Goal: Task Accomplishment & Management: Manage account settings

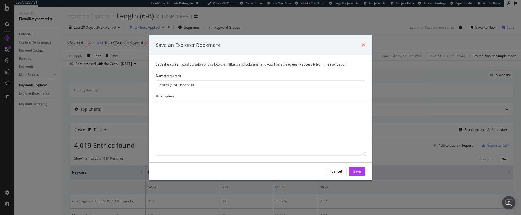
click at [365, 45] on icon "times" at bounding box center [363, 45] width 3 height 4
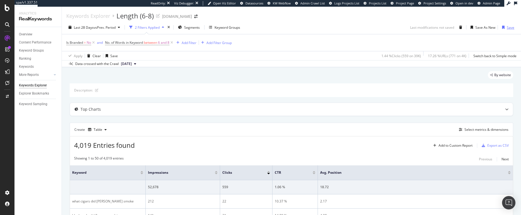
click at [507, 27] on div "Save" at bounding box center [511, 27] width 8 height 5
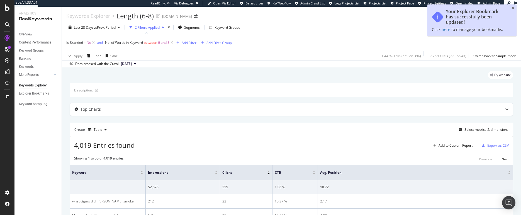
click at [401, 24] on div "Last 28 Days vs Prev. Period 2 Filters Applied Segments Keyword Groups Save As …" at bounding box center [291, 28] width 459 height 11
click at [514, 8] on icon "close toast" at bounding box center [513, 8] width 3 height 3
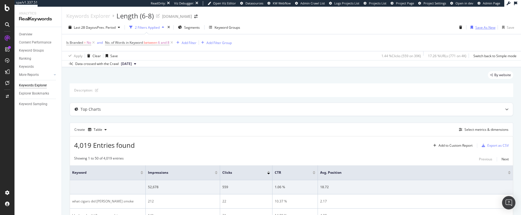
click at [476, 27] on div "Save As New" at bounding box center [486, 27] width 20 height 5
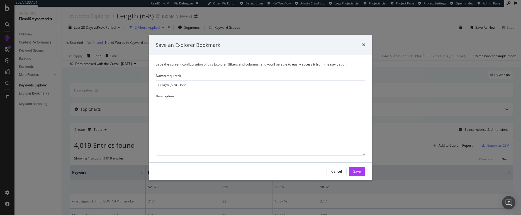
drag, startPoint x: 176, startPoint y: 85, endPoint x: 171, endPoint y: 84, distance: 4.5
click at [171, 84] on input "Length (6-8) Clone" at bounding box center [261, 84] width 210 height 9
drag, startPoint x: 177, startPoint y: 85, endPoint x: 195, endPoint y: 85, distance: 18.4
click at [195, 85] on input "Length (3-5) Clone" at bounding box center [261, 84] width 210 height 9
type input "Length (3-5)"
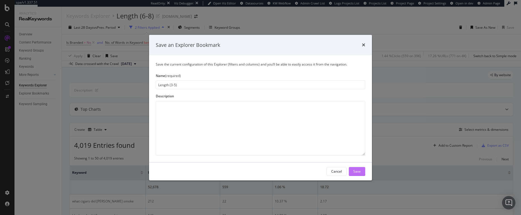
click at [359, 171] on div "Save" at bounding box center [357, 171] width 8 height 5
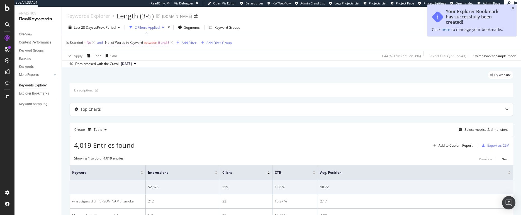
click at [155, 43] on span "between" at bounding box center [150, 42] width 13 height 5
drag, startPoint x: 120, startPoint y: 66, endPoint x: 97, endPoint y: 61, distance: 23.2
click at [97, 61] on body "spa/v1.337.51 ReadOnly: Viz Debugger: Open Viz Editor Datasources KW Webflow Ad…" at bounding box center [260, 107] width 521 height 215
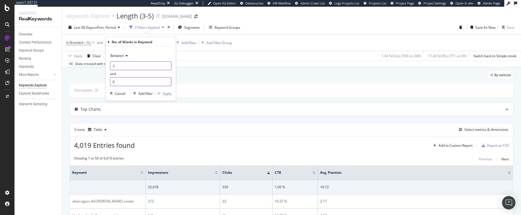
type input "3"
drag, startPoint x: 117, startPoint y: 80, endPoint x: 109, endPoint y: 80, distance: 7.5
click at [109, 80] on div "Between 3 and 8 Cancel Add filter Apply" at bounding box center [141, 74] width 70 height 54
type input "5"
click at [166, 92] on div "Apply" at bounding box center [167, 93] width 9 height 5
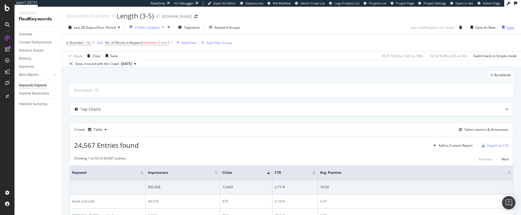
click at [504, 28] on div "button" at bounding box center [503, 27] width 7 height 3
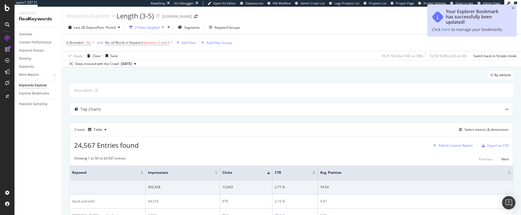
click at [453, 144] on div "Add to Custom Report" at bounding box center [456, 145] width 34 height 3
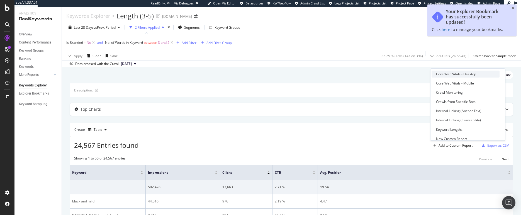
scroll to position [59, 0]
click at [454, 117] on div "Keyword Lengths" at bounding box center [449, 117] width 26 height 5
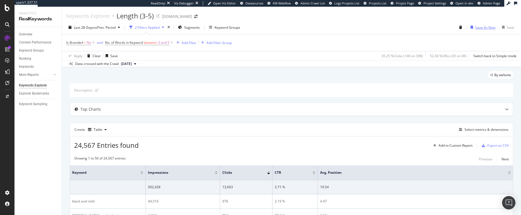
click at [487, 29] on div "Save As New" at bounding box center [486, 27] width 20 height 5
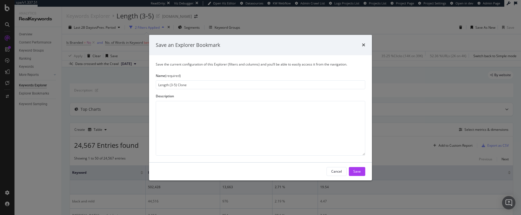
drag, startPoint x: 175, startPoint y: 85, endPoint x: 171, endPoint y: 84, distance: 4.6
click at [171, 84] on input "Length (3-5) Clone" at bounding box center [261, 84] width 210 height 9
drag, startPoint x: 179, startPoint y: 85, endPoint x: 196, endPoint y: 87, distance: 17.1
click at [196, 87] on input "Length (9-12) Clone" at bounding box center [261, 84] width 210 height 9
type input "Length (9-12)"
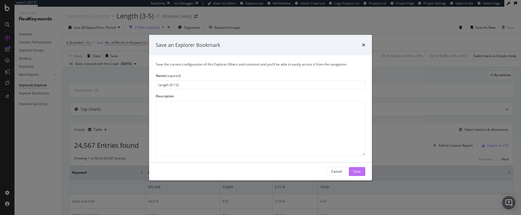
click at [361, 169] on div "Save" at bounding box center [357, 171] width 8 height 5
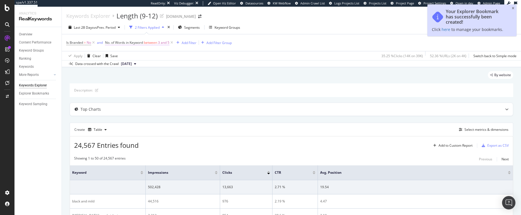
click at [153, 42] on span "between" at bounding box center [150, 42] width 13 height 5
drag, startPoint x: 121, startPoint y: 65, endPoint x: 106, endPoint y: 62, distance: 14.9
click at [106, 62] on div "Between 3 and 5 Cancel Add filter Apply" at bounding box center [141, 74] width 70 height 54
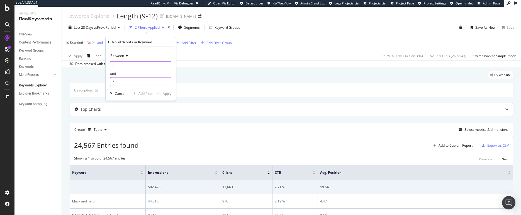
type input "9"
drag, startPoint x: 123, startPoint y: 80, endPoint x: 101, endPoint y: 79, distance: 22.1
click at [101, 79] on body "spa/v1.337.51 ReadOnly: Viz Debugger: Open Viz Editor Datasources KW Webflow Ad…" at bounding box center [260, 107] width 521 height 215
type input "12"
click at [165, 92] on div "Apply" at bounding box center [167, 93] width 9 height 5
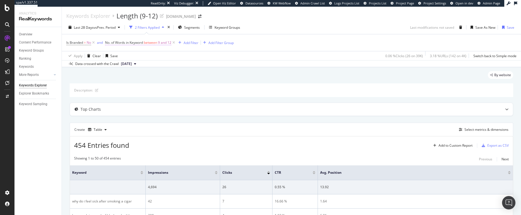
click at [152, 44] on span "between" at bounding box center [150, 42] width 13 height 5
click at [130, 55] on div "Between" at bounding box center [140, 55] width 61 height 9
click at [251, 57] on div "Apply Clear Save 0.06 % Clicks ( 26 on 39K ) 3.18 % URLs ( 142 on 4K ) Switch b…" at bounding box center [291, 55] width 459 height 9
click at [507, 26] on div "Save" at bounding box center [511, 27] width 8 height 5
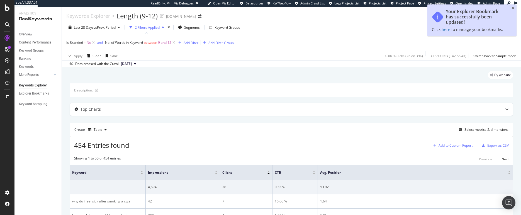
click at [445, 144] on div "Add to Custom Report" at bounding box center [456, 145] width 34 height 3
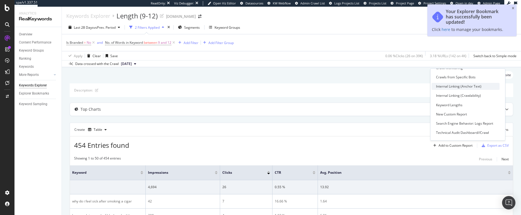
scroll to position [75, 0]
click at [444, 102] on div "Keyword Lengths" at bounding box center [449, 101] width 26 height 5
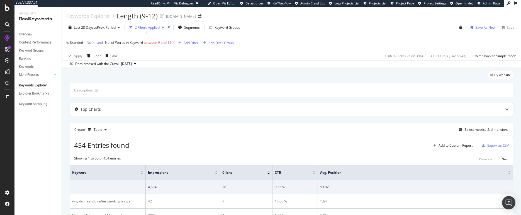
click at [482, 26] on div "Save As New" at bounding box center [486, 27] width 20 height 5
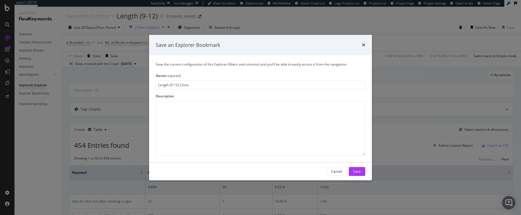
drag, startPoint x: 178, startPoint y: 83, endPoint x: 171, endPoint y: 84, distance: 6.7
click at [171, 84] on input "Length (9-12) Clone" at bounding box center [261, 84] width 210 height 9
drag, startPoint x: 181, startPoint y: 86, endPoint x: 195, endPoint y: 86, distance: 14.2
click at [195, 86] on input "Length (13-15) Clone" at bounding box center [261, 84] width 210 height 9
type input "Length (13-15)"
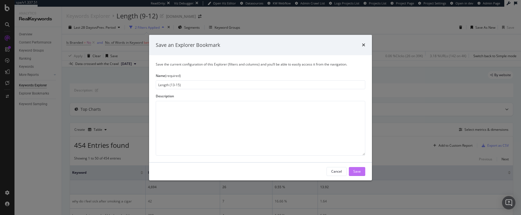
click at [361, 171] on div "Save" at bounding box center [357, 171] width 8 height 5
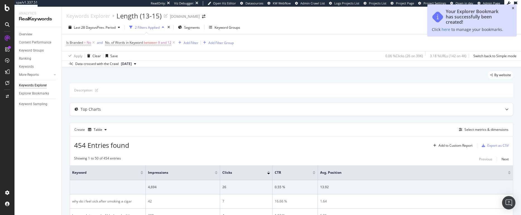
click at [514, 8] on icon "close toast" at bounding box center [513, 8] width 3 height 3
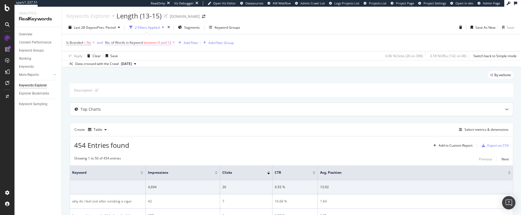
click at [157, 43] on span "between" at bounding box center [150, 42] width 13 height 5
click at [103, 62] on body "spa/v1.337.51 ReadOnly: Viz Debugger: Open Viz Editor Datasources KW Webflow Ad…" at bounding box center [260, 107] width 521 height 215
type input "13"
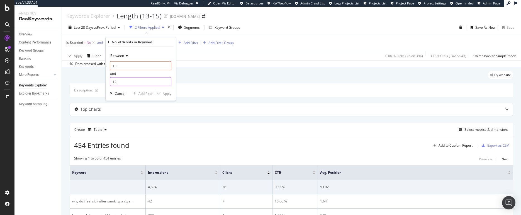
click at [106, 81] on div "Between 13 and 12 Cancel Add filter Apply" at bounding box center [141, 74] width 70 height 54
type input "15"
click at [162, 94] on div "button" at bounding box center [159, 93] width 8 height 3
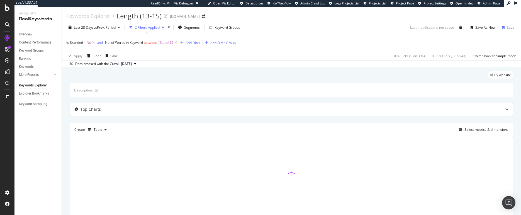
click at [507, 28] on div "Save" at bounding box center [511, 27] width 8 height 5
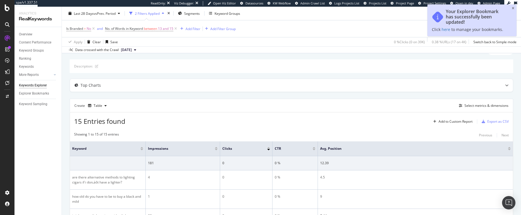
scroll to position [23, 0]
click at [453, 122] on div "Add to Custom Report" at bounding box center [456, 122] width 34 height 3
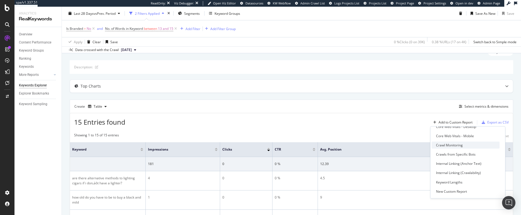
scroll to position [57, 0]
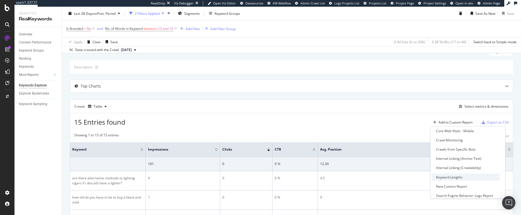
click at [446, 177] on div "Keyword Lengths" at bounding box center [449, 177] width 26 height 5
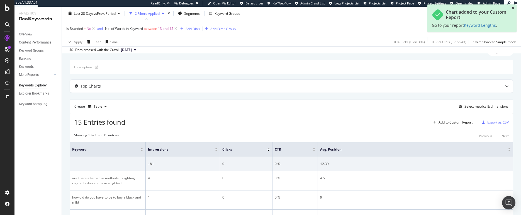
click at [514, 8] on icon "close toast" at bounding box center [513, 8] width 3 height 3
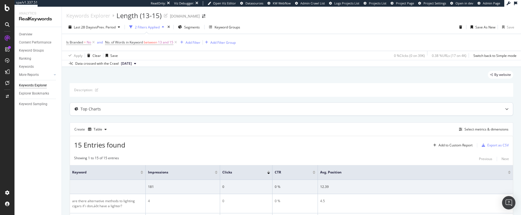
scroll to position [0, 0]
click at [486, 27] on div "Save As New" at bounding box center [486, 27] width 20 height 5
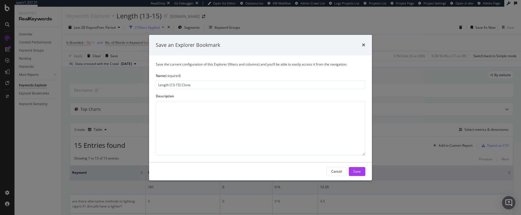
drag, startPoint x: 179, startPoint y: 85, endPoint x: 171, endPoint y: 85, distance: 7.5
click at [171, 85] on input "Length (13-15) Clone" at bounding box center [261, 84] width 210 height 9
drag, startPoint x: 354, startPoint y: 173, endPoint x: 212, endPoint y: 109, distance: 155.4
click at [215, 111] on div "Save an Explorer Bookmark Save the current configuration of this Explorer (filt…" at bounding box center [260, 108] width 223 height 146
drag, startPoint x: 179, startPoint y: 85, endPoint x: 201, endPoint y: 86, distance: 22.3
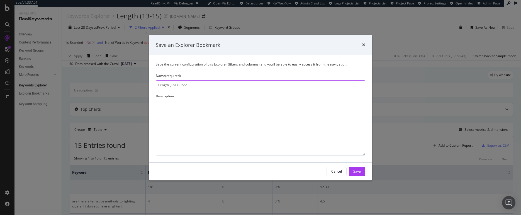
click at [201, 86] on input "Length (16+) Clone" at bounding box center [261, 84] width 210 height 9
type input "Length (16+)"
click at [357, 169] on div "Save" at bounding box center [357, 171] width 8 height 5
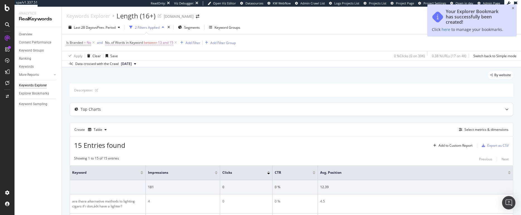
click at [166, 43] on span "13 and 15" at bounding box center [165, 43] width 15 height 8
click at [123, 54] on span "Between" at bounding box center [117, 55] width 14 height 5
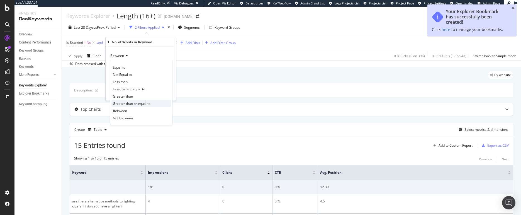
click at [139, 102] on span "Greater than or equal to" at bounding box center [132, 103] width 38 height 5
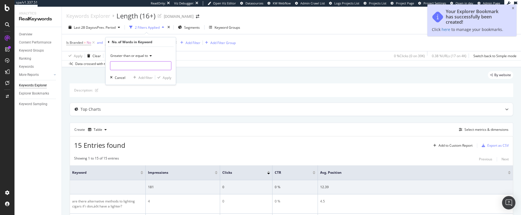
click at [127, 67] on input "number" at bounding box center [140, 65] width 61 height 9
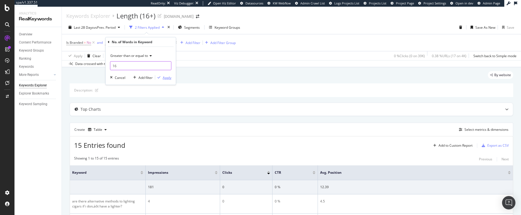
type input "16"
click at [166, 77] on div "Apply" at bounding box center [167, 77] width 9 height 5
click at [507, 27] on div "Save" at bounding box center [511, 27] width 8 height 5
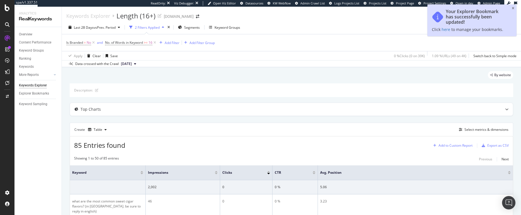
click at [448, 145] on div "Add to Custom Report" at bounding box center [456, 145] width 34 height 3
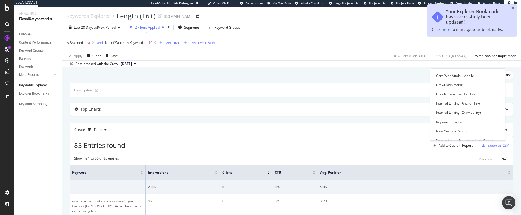
scroll to position [61, 0]
click at [451, 113] on div "Keyword Lengths" at bounding box center [449, 114] width 26 height 5
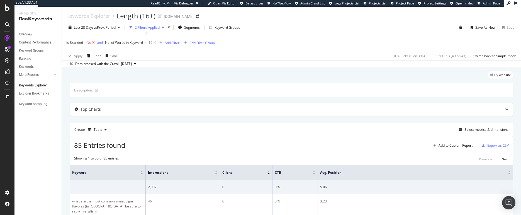
click at [93, 43] on icon at bounding box center [93, 43] width 5 height 6
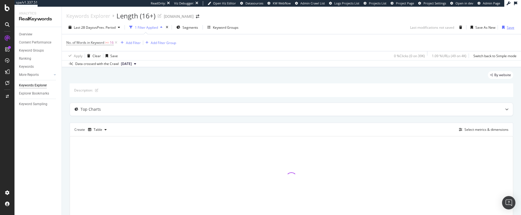
click at [509, 28] on div "Save" at bounding box center [511, 27] width 8 height 5
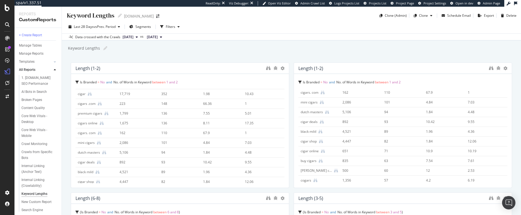
scroll to position [98, 0]
click at [504, 68] on icon at bounding box center [506, 68] width 4 height 4
drag, startPoint x: 489, startPoint y: 67, endPoint x: 285, endPoint y: 74, distance: 204.5
click at [489, 67] on span "Delete" at bounding box center [491, 68] width 10 height 5
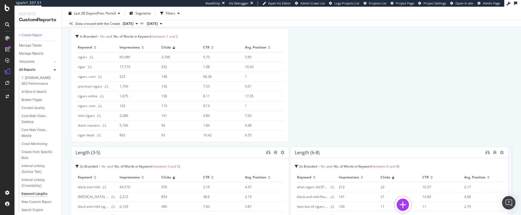
drag, startPoint x: 334, startPoint y: 77, endPoint x: 329, endPoint y: 183, distance: 106.1
click at [329, 184] on div "Length (6-8) Is Branded = No and No. of Words in Keyword between 6 and 8 Keywor…" at bounding box center [399, 209] width 219 height 125
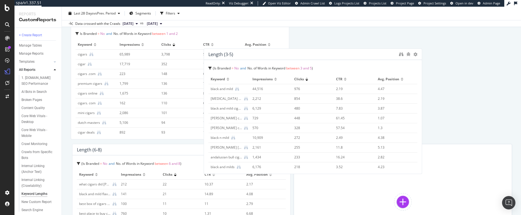
drag, startPoint x: 203, startPoint y: 147, endPoint x: 343, endPoint y: 43, distance: 174.6
click at [343, 52] on div "Length (3-5)" at bounding box center [303, 55] width 188 height 6
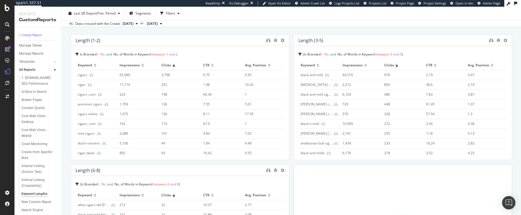
scroll to position [0, 0]
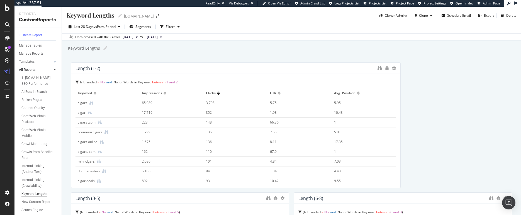
drag, startPoint x: 287, startPoint y: 63, endPoint x: 391, endPoint y: 59, distance: 103.8
click at [391, 59] on div "Keyword Lengths Keyword Lengths cigars.com Clone (Admin) Clone Schedule Email E…" at bounding box center [291, 111] width 459 height 208
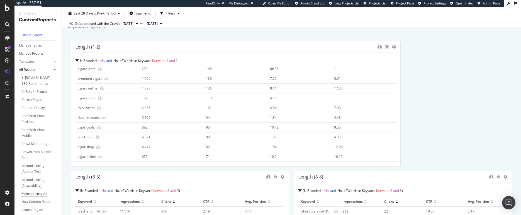
scroll to position [31, 0]
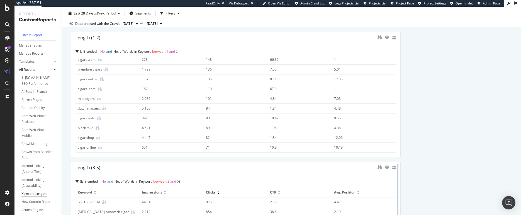
drag, startPoint x: 286, startPoint y: 173, endPoint x: 396, endPoint y: 170, distance: 109.9
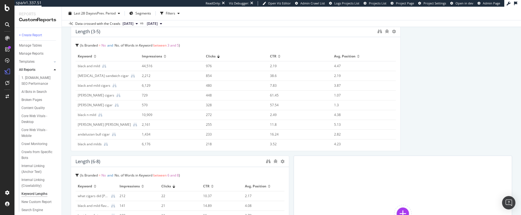
scroll to position [167, 0]
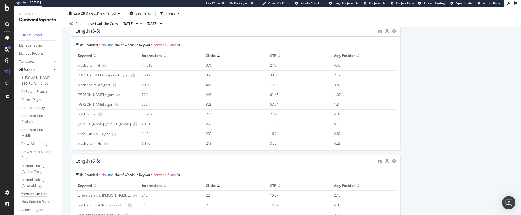
drag, startPoint x: 287, startPoint y: 169, endPoint x: 401, endPoint y: 169, distance: 113.7
click at [401, 169] on div "Length (1-2) Is Branded = No and No. of Words in Keyword between 1 and 2 Keywor…" at bounding box center [292, 145] width 442 height 501
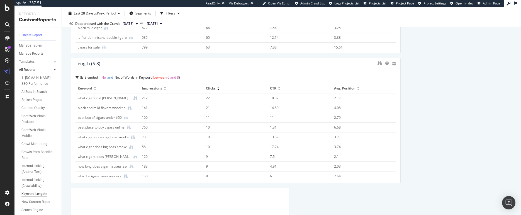
scroll to position [270, 0]
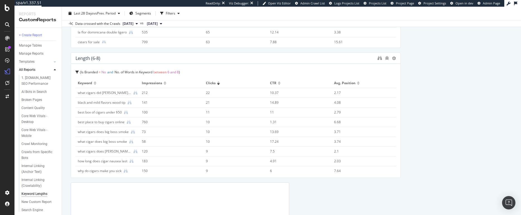
click at [447, 58] on div "Length (1-2) Is Branded = No and No. of Words in Keyword between 1 and 2 Keywor…" at bounding box center [292, 43] width 442 height 501
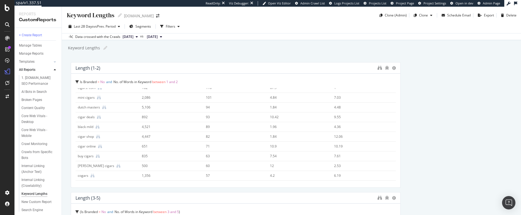
scroll to position [0, 0]
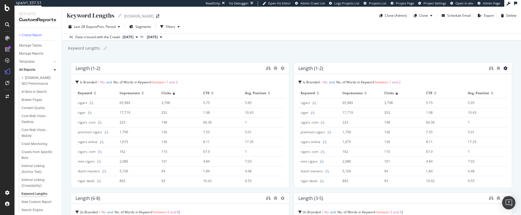
click at [504, 67] on icon at bounding box center [506, 68] width 4 height 4
click at [490, 69] on span "Delete" at bounding box center [491, 68] width 10 height 5
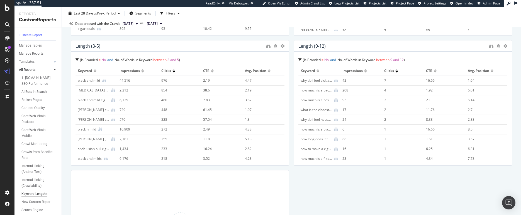
scroll to position [110, 0]
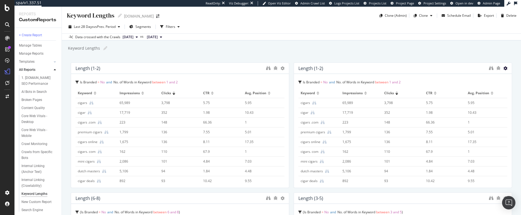
click at [504, 67] on icon at bounding box center [506, 68] width 4 height 4
click at [507, 68] on div at bounding box center [510, 124] width 6 height 125
click at [507, 69] on div at bounding box center [510, 124] width 6 height 125
click at [504, 68] on icon at bounding box center [506, 68] width 4 height 4
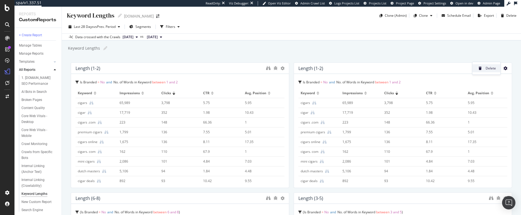
click at [488, 69] on span "Delete" at bounding box center [491, 68] width 10 height 5
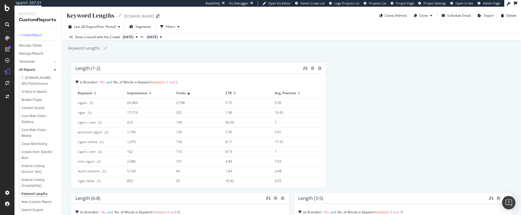
drag, startPoint x: 287, startPoint y: 77, endPoint x: 332, endPoint y: 78, distance: 45.7
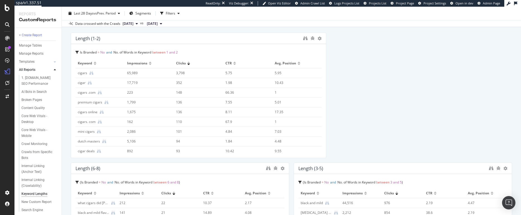
scroll to position [54, 0]
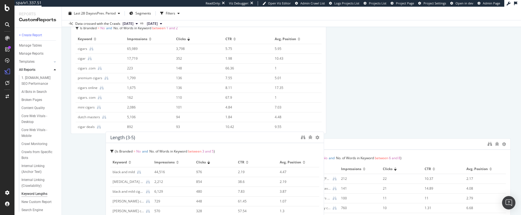
drag, startPoint x: 345, startPoint y: 142, endPoint x: 156, endPoint y: 138, distance: 189.6
click at [156, 138] on div "Length (3-5)" at bounding box center [204, 138] width 188 height 6
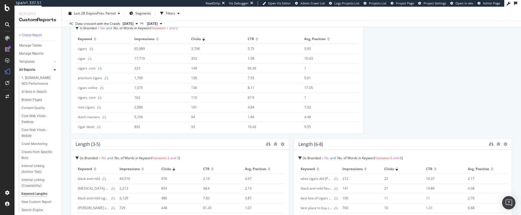
drag, startPoint x: 324, startPoint y: 120, endPoint x: 369, endPoint y: 122, distance: 44.9
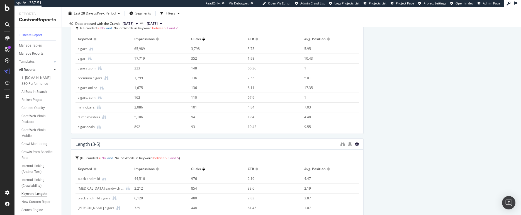
drag, startPoint x: 287, startPoint y: 144, endPoint x: 355, endPoint y: 145, distance: 67.5
click at [355, 145] on div "Length (3-5) Is Branded = No and No. of Words in Keyword between 3 and 5 Keywor…" at bounding box center [217, 200] width 293 height 125
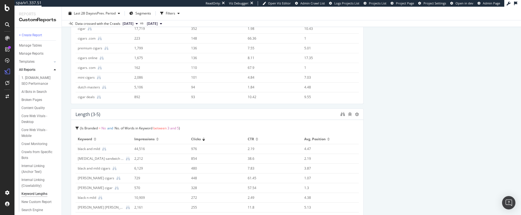
scroll to position [171, 0]
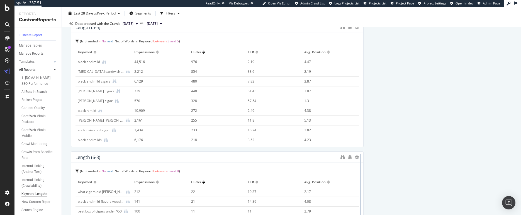
drag, startPoint x: 287, startPoint y: 167, endPoint x: 357, endPoint y: 166, distance: 69.4
click at [358, 166] on div at bounding box center [361, 213] width 6 height 125
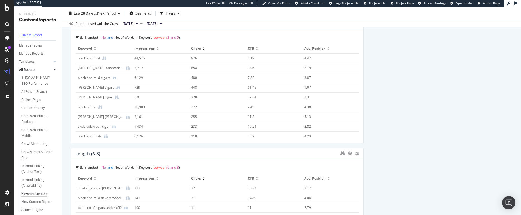
scroll to position [288, 0]
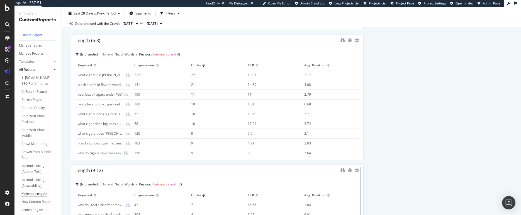
drag, startPoint x: 287, startPoint y: 183, endPoint x: 357, endPoint y: 181, distance: 69.7
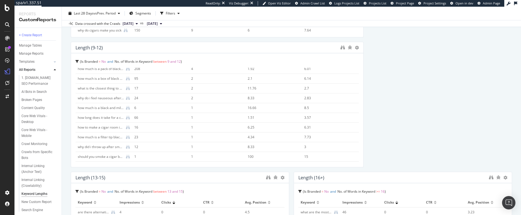
scroll to position [444, 0]
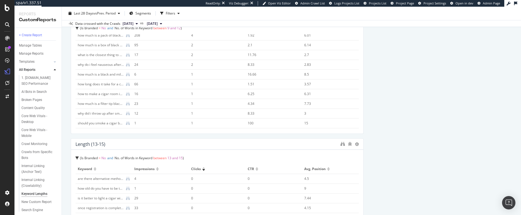
drag, startPoint x: 287, startPoint y: 157, endPoint x: 356, endPoint y: 158, distance: 69.1
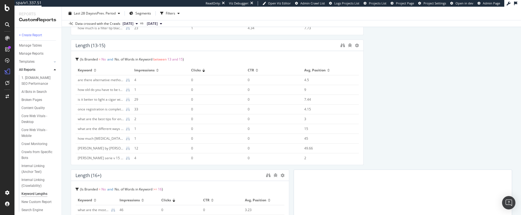
scroll to position [651, 0]
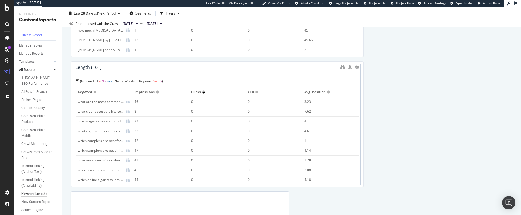
drag, startPoint x: 287, startPoint y: 129, endPoint x: 358, endPoint y: 132, distance: 71.1
click at [358, 132] on div at bounding box center [361, 123] width 6 height 125
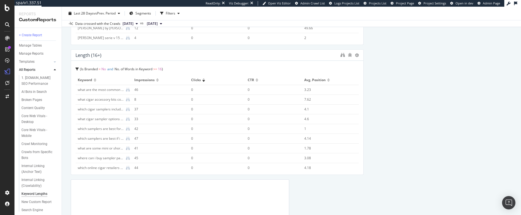
scroll to position [645, 0]
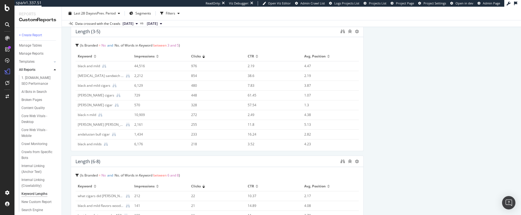
scroll to position [0, 0]
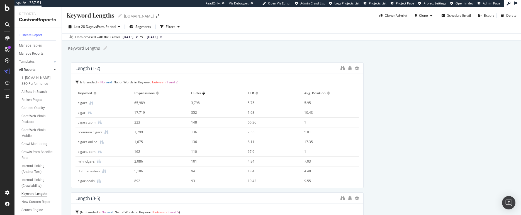
click at [176, 51] on div "Keyword Lengths Keyword Lengths" at bounding box center [294, 48] width 454 height 8
click at [100, 82] on span "Is Branded = No" at bounding box center [92, 82] width 25 height 5
click at [213, 83] on div "Is Branded = No and No. of Words in Keyword between 1 and 2" at bounding box center [218, 82] width 284 height 8
click at [169, 25] on div "Filters" at bounding box center [170, 26] width 9 height 5
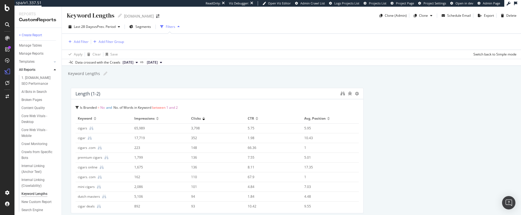
click at [174, 26] on div "Filters" at bounding box center [170, 26] width 9 height 5
